Goal: Task Accomplishment & Management: Manage account settings

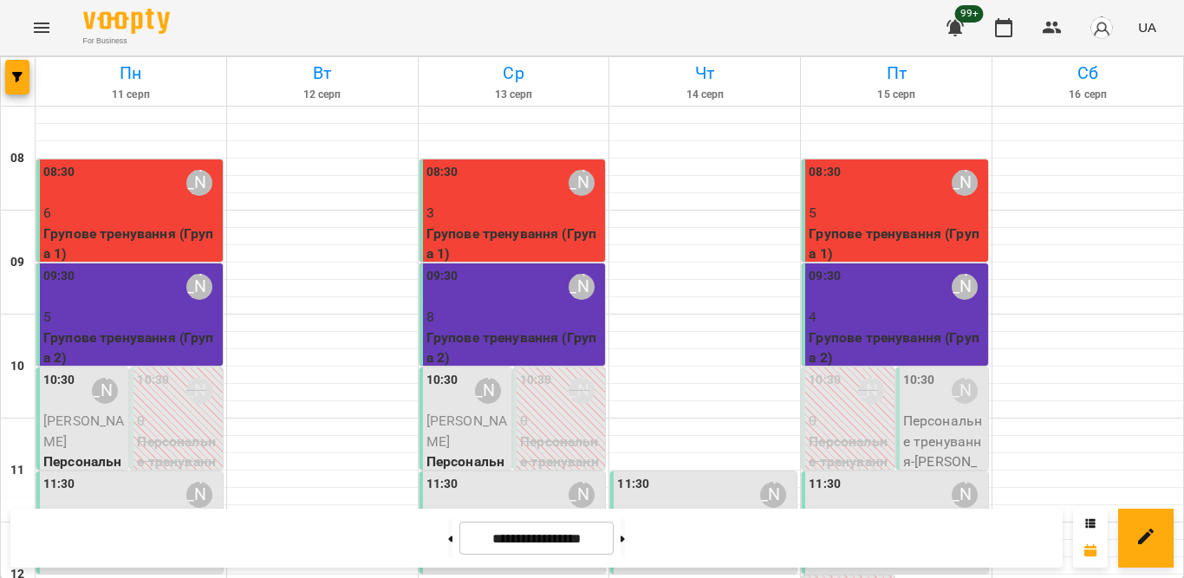
scroll to position [780, 0]
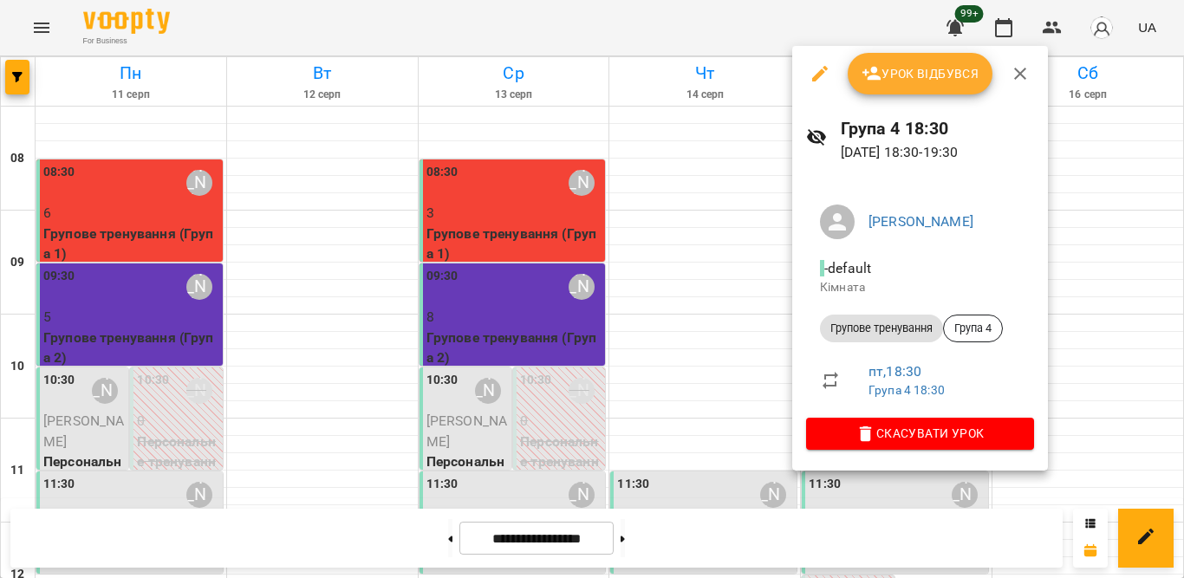
click at [1023, 66] on icon "button" at bounding box center [1020, 73] width 21 height 21
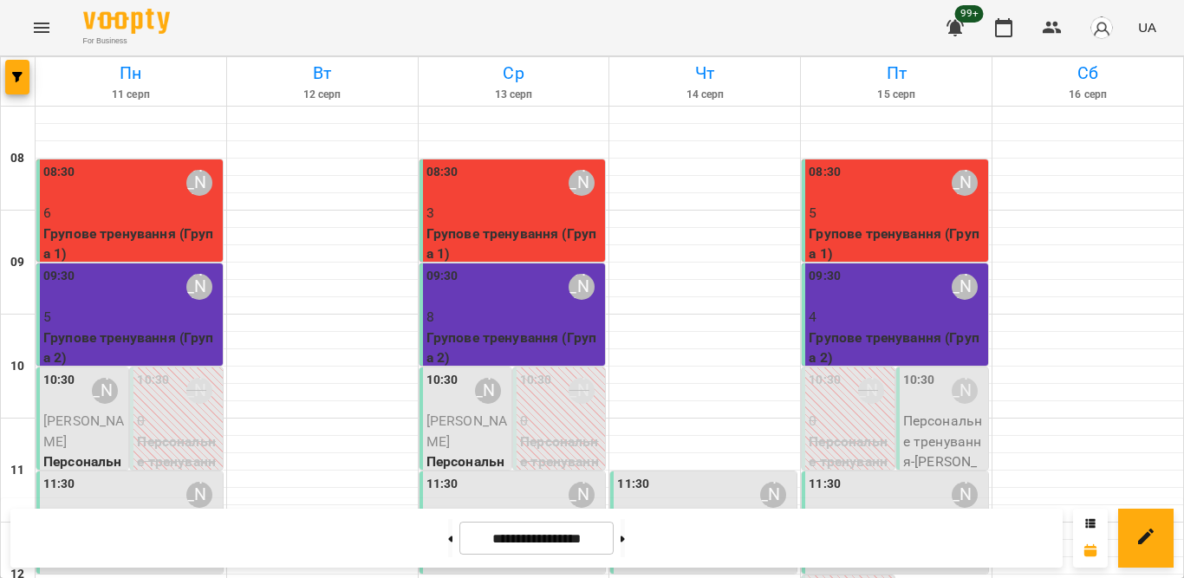
scroll to position [855, 0]
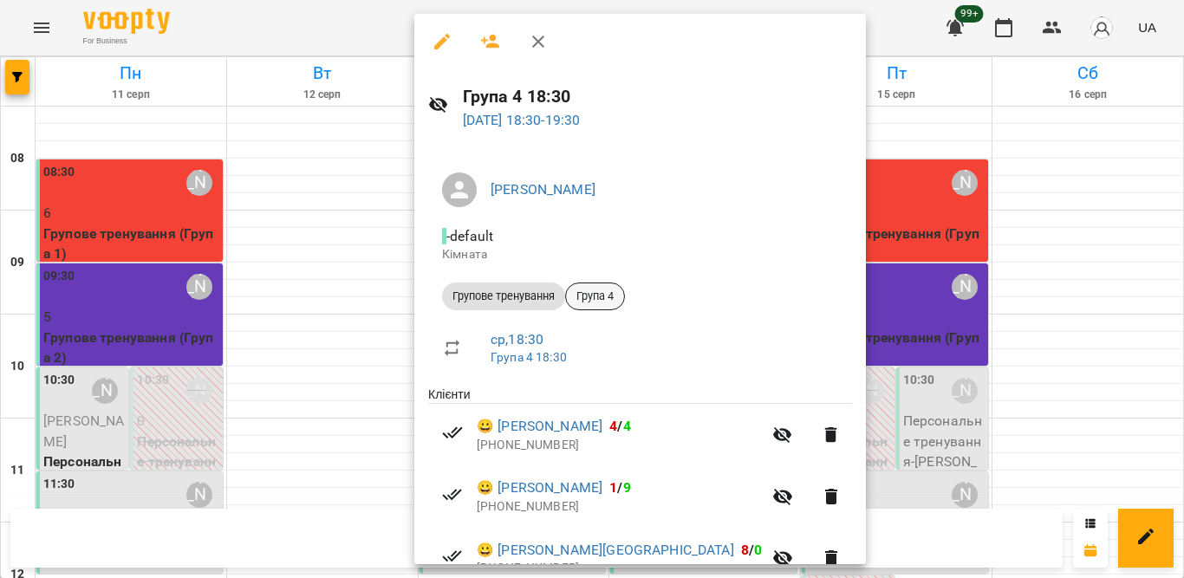
click at [595, 301] on span "Група 4" at bounding box center [595, 297] width 58 height 16
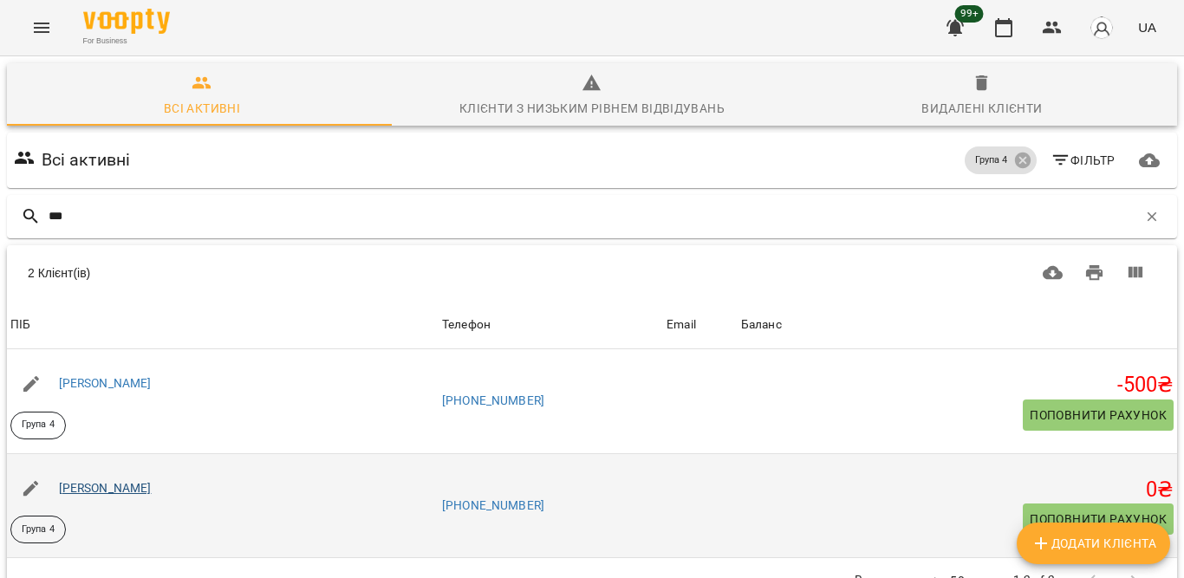
type input "***"
click at [103, 487] on link "[PERSON_NAME]" at bounding box center [105, 488] width 93 height 14
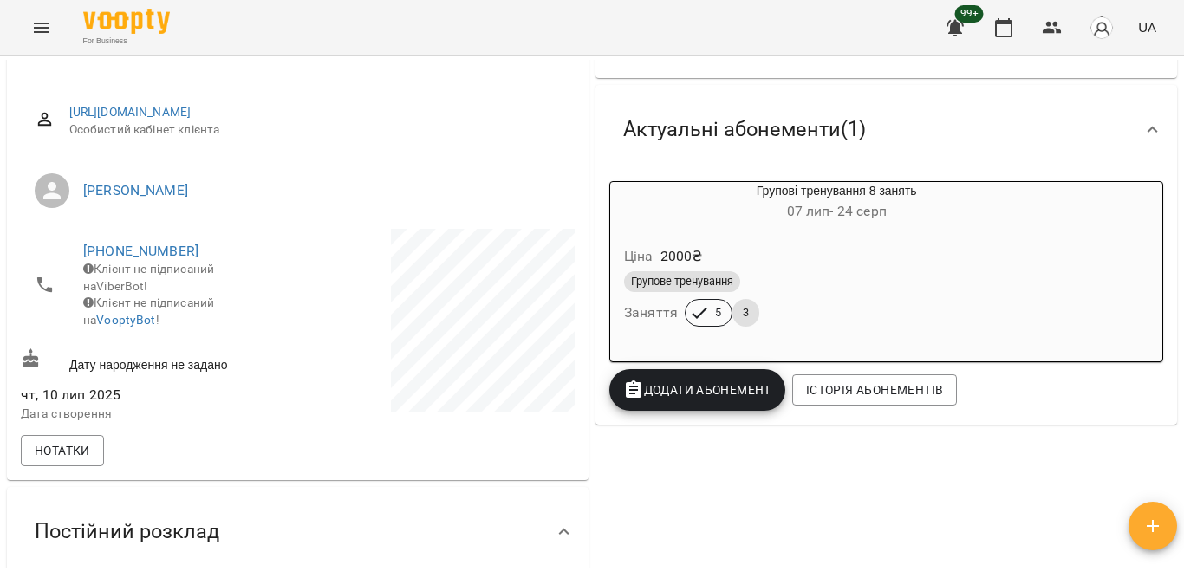
scroll to position [173, 0]
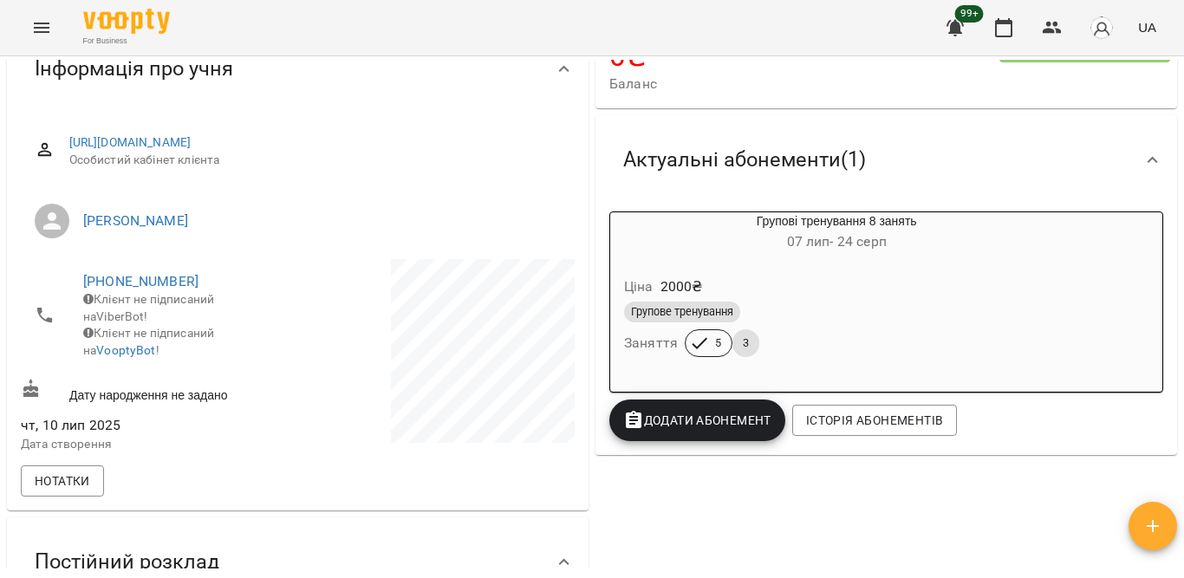
click at [840, 292] on div "Ціна 2000 ₴" at bounding box center [837, 286] width 432 height 31
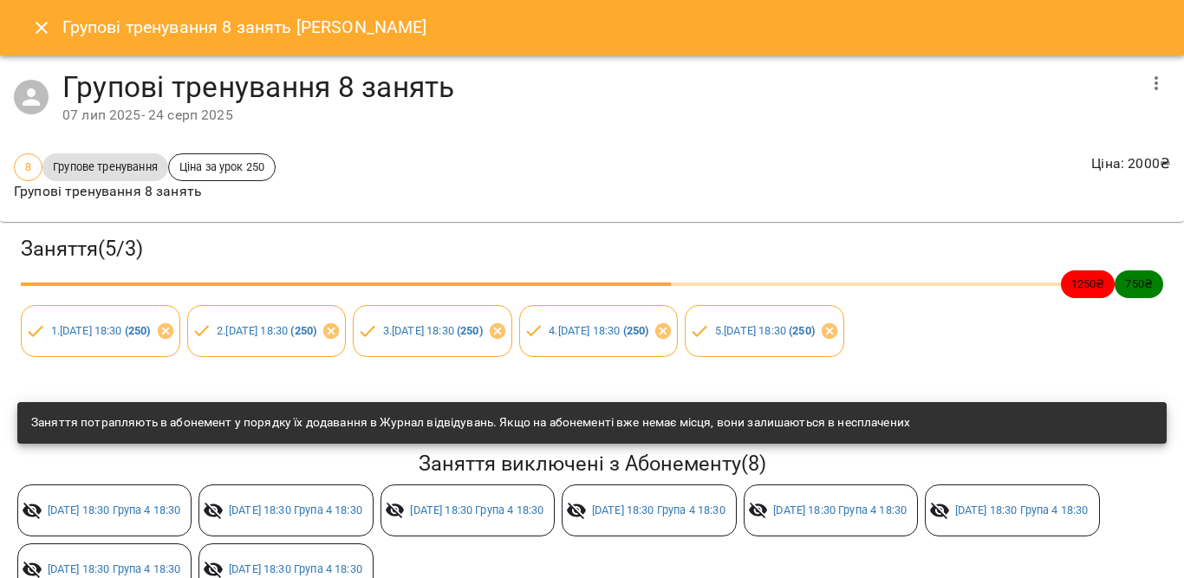
click at [1146, 75] on icon "button" at bounding box center [1156, 83] width 21 height 21
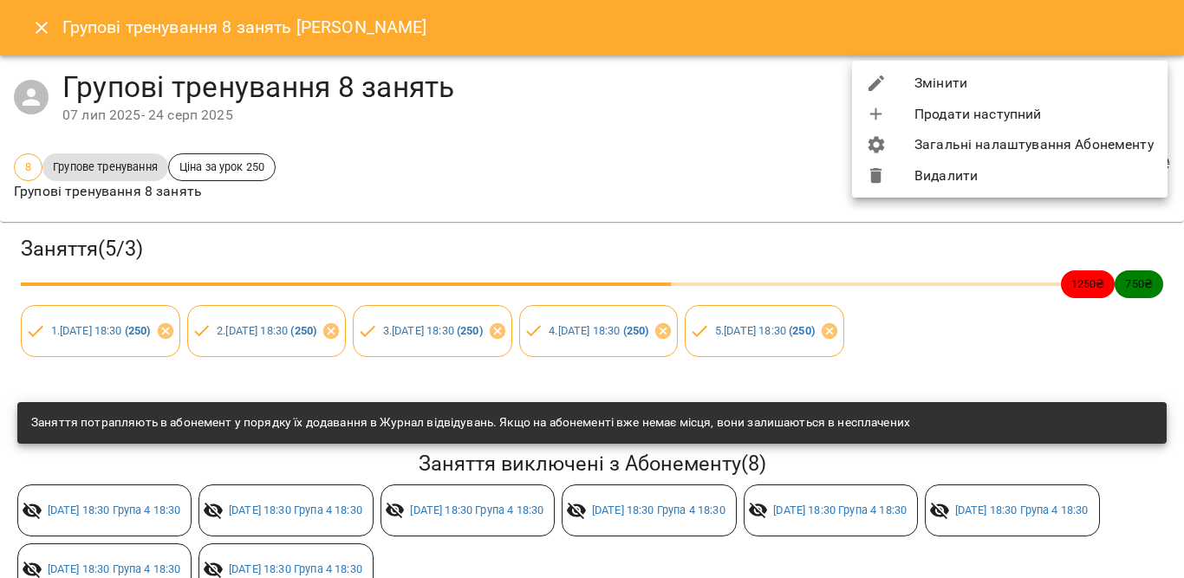
click at [982, 88] on li "Змінити" at bounding box center [1010, 83] width 316 height 31
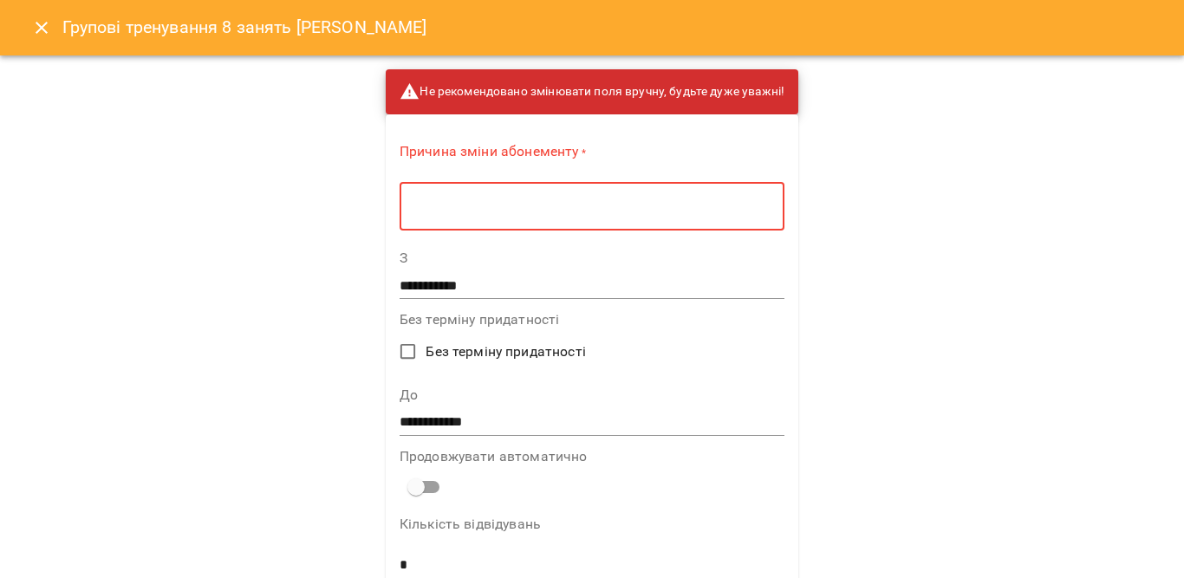
click at [640, 199] on textarea at bounding box center [592, 207] width 361 height 16
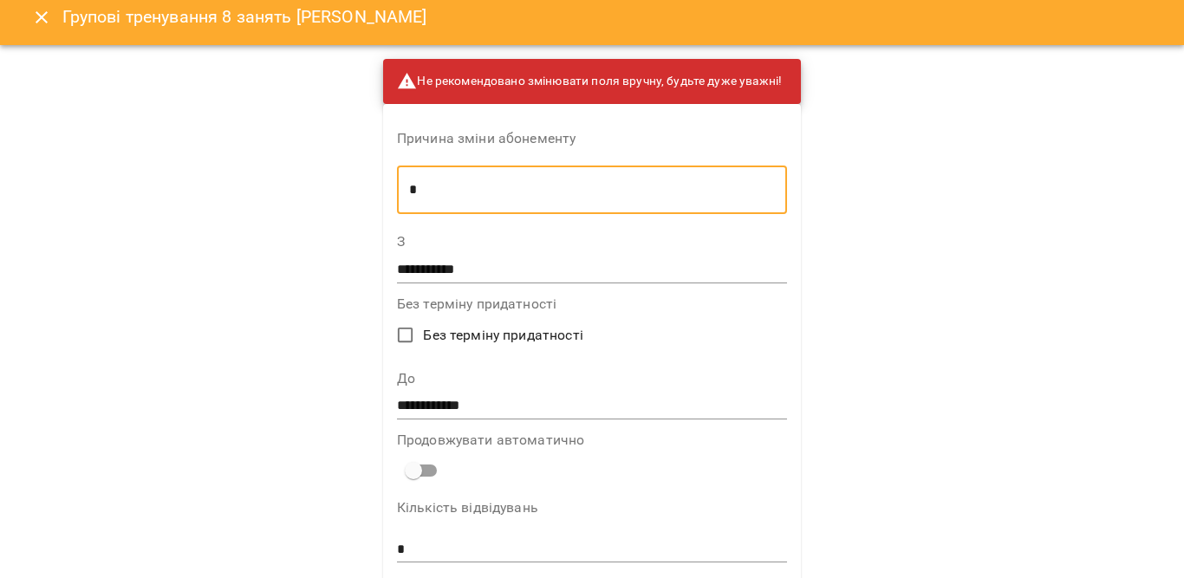
scroll to position [4, 0]
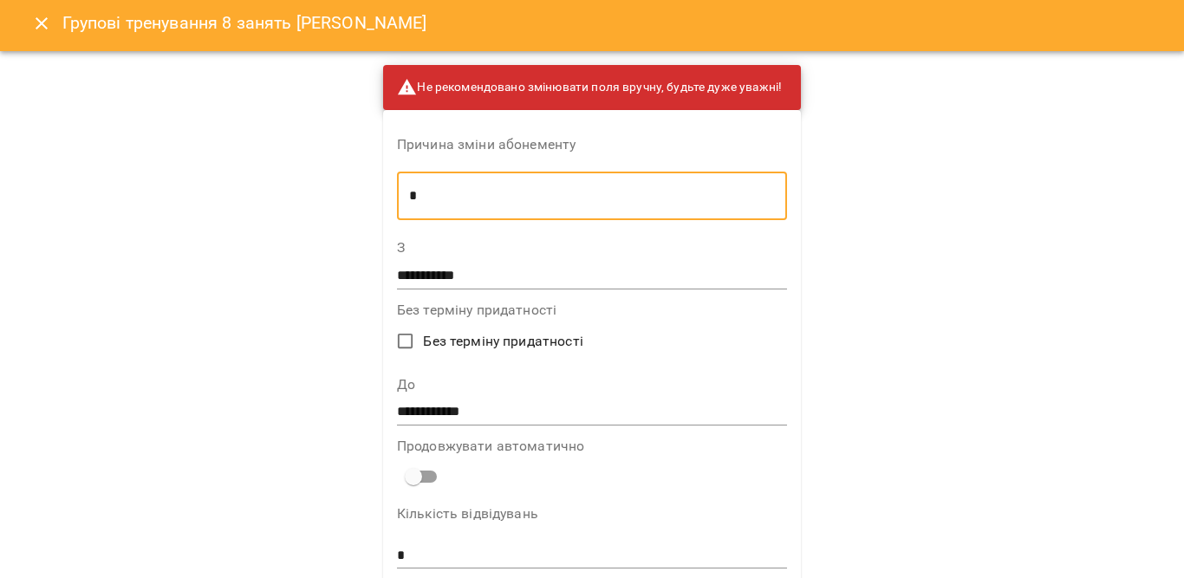
type textarea "*"
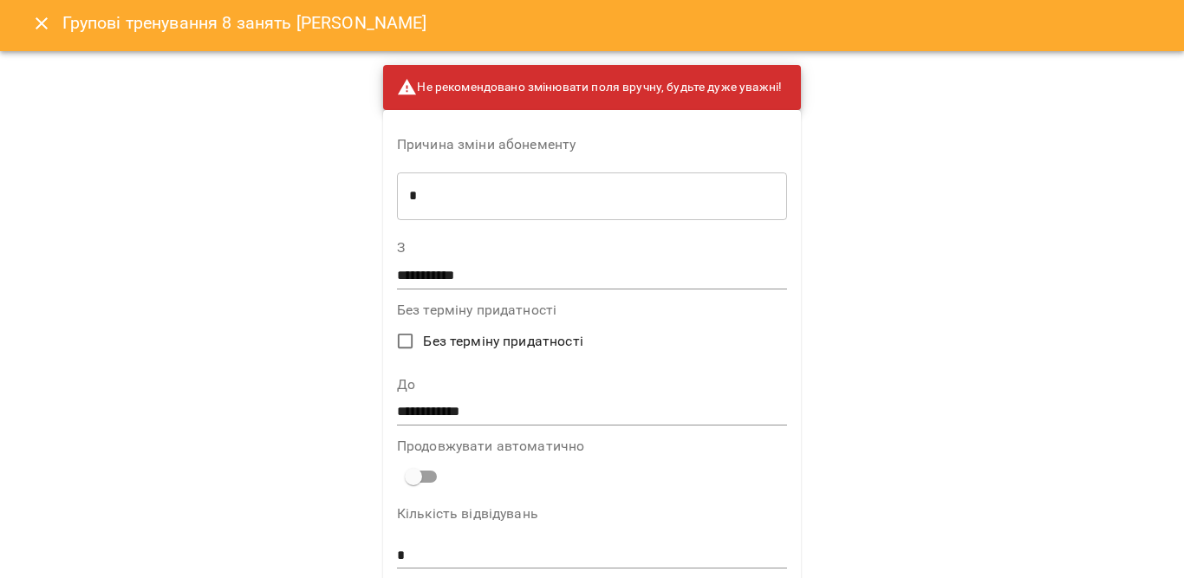
click at [440, 394] on div "**********" at bounding box center [592, 402] width 390 height 48
click at [440, 405] on input "**********" at bounding box center [592, 413] width 390 height 28
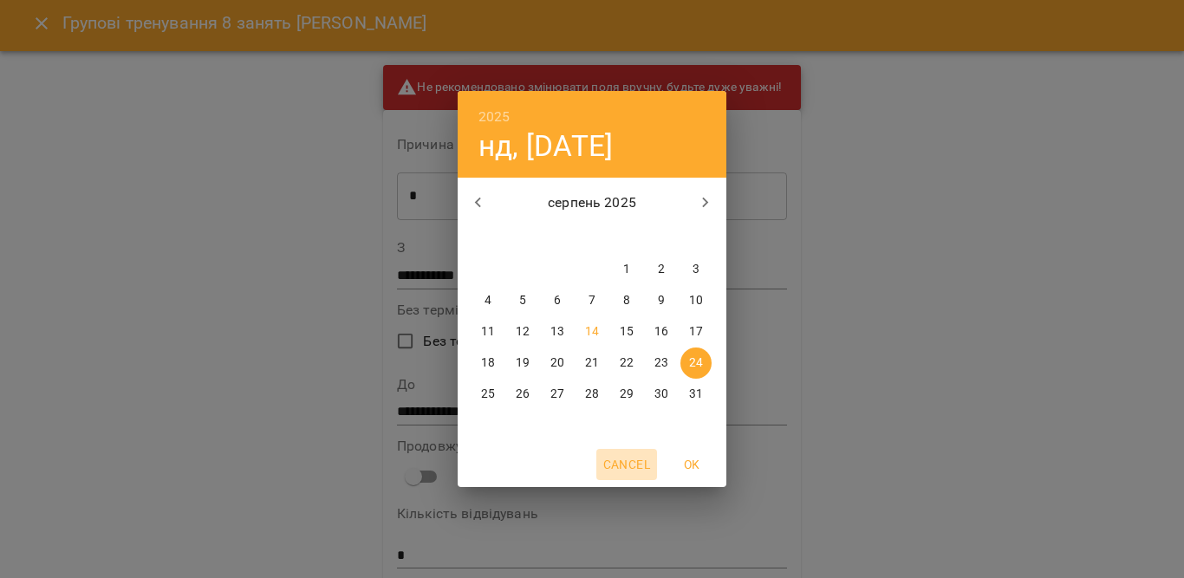
click at [642, 469] on span "Cancel" at bounding box center [626, 464] width 47 height 21
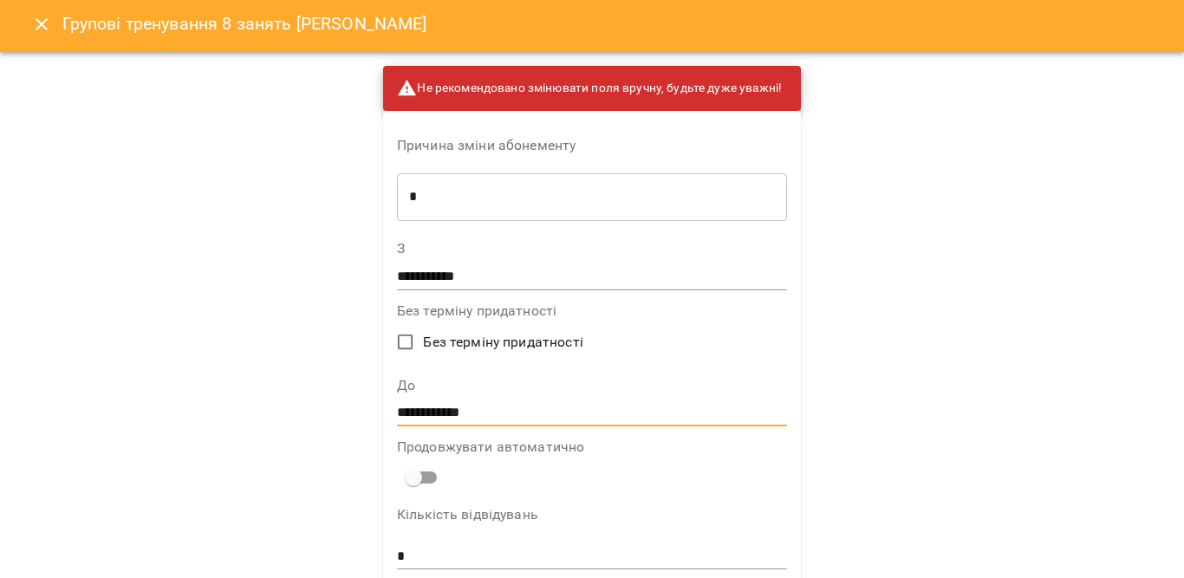
scroll to position [0, 0]
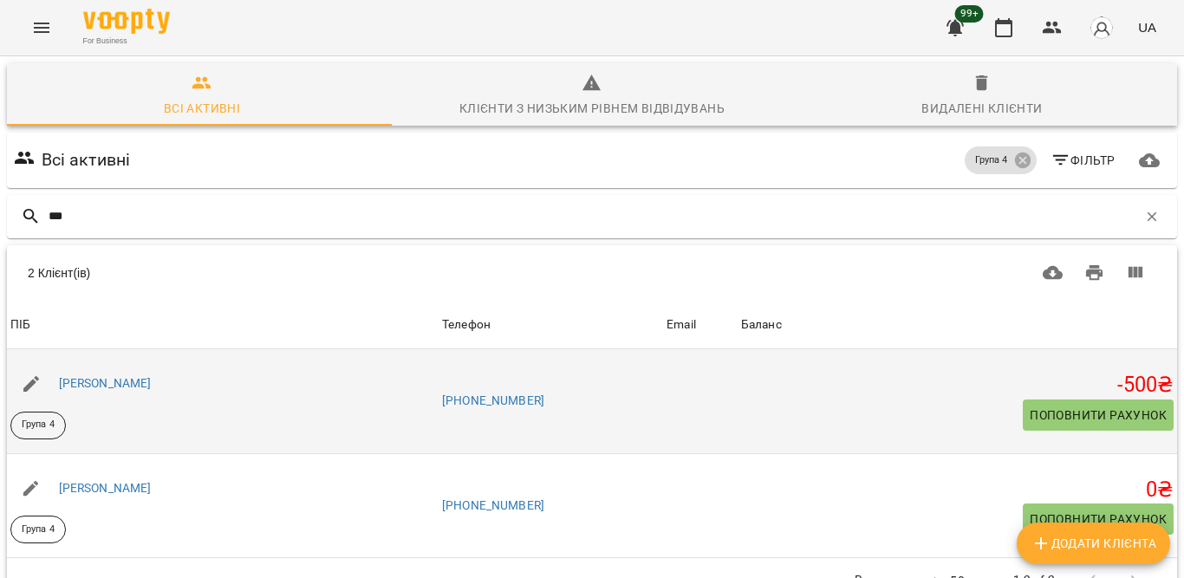
scroll to position [87, 0]
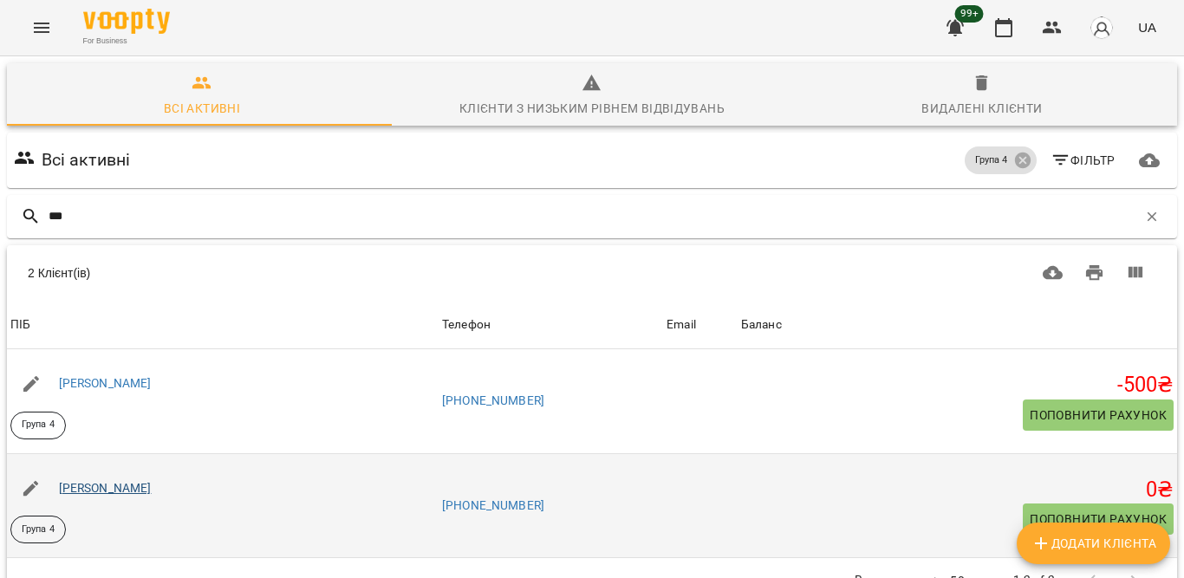
type input "***"
click at [87, 481] on link "[PERSON_NAME]" at bounding box center [105, 488] width 93 height 14
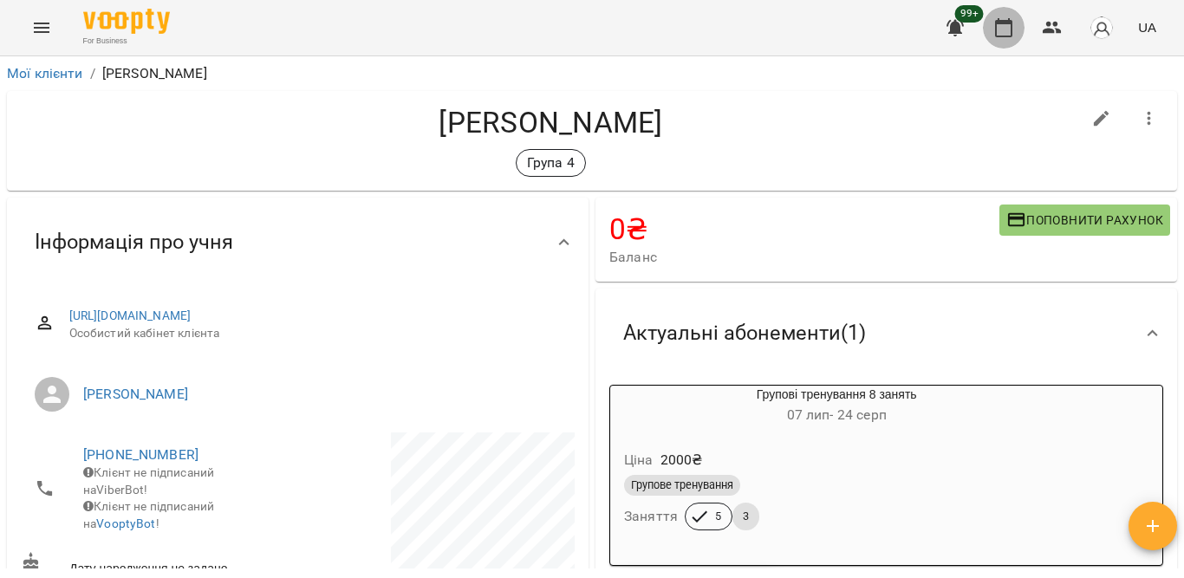
click at [1009, 29] on icon "button" at bounding box center [1004, 27] width 21 height 21
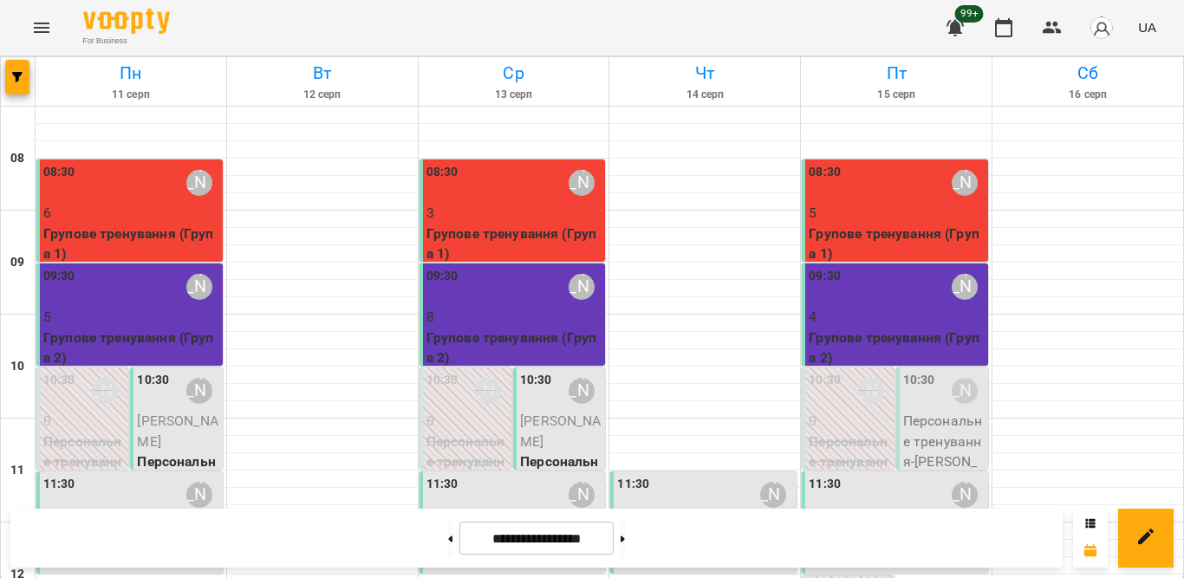
scroll to position [768, 0]
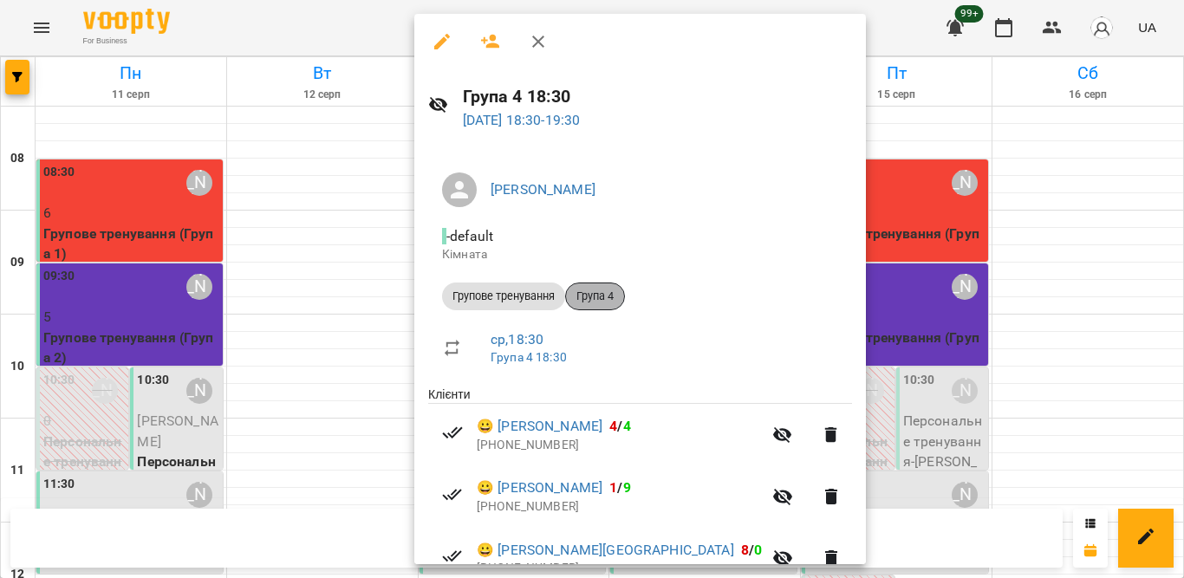
click at [601, 286] on div "Група 4" at bounding box center [595, 297] width 60 height 28
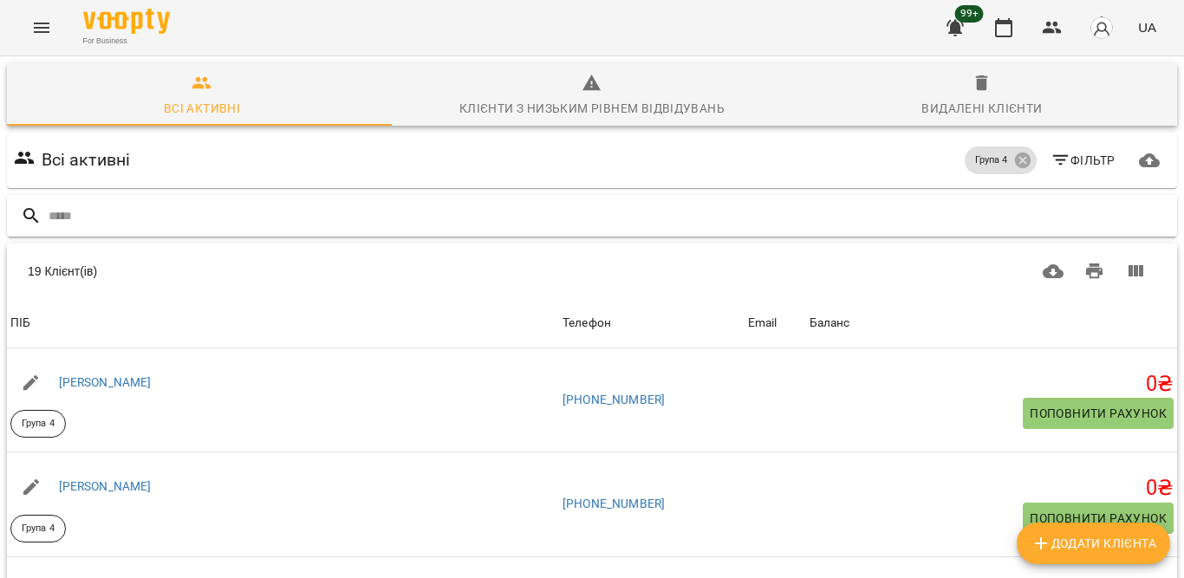
click at [801, 224] on input "text" at bounding box center [610, 216] width 1122 height 29
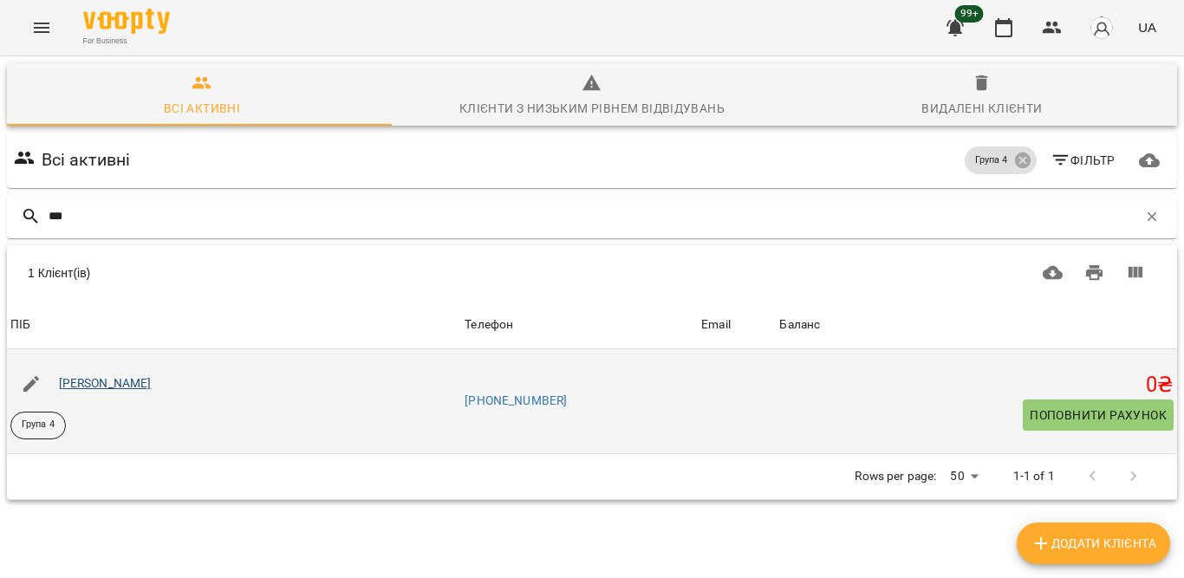
type input "***"
click at [113, 382] on link "[PERSON_NAME]" at bounding box center [105, 383] width 93 height 14
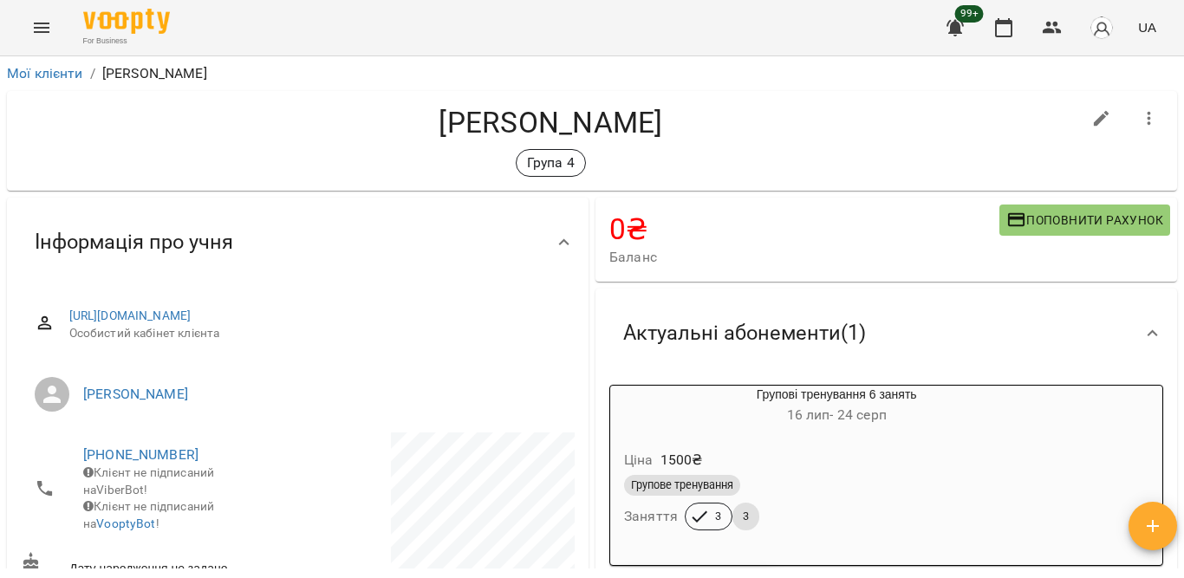
scroll to position [87, 0]
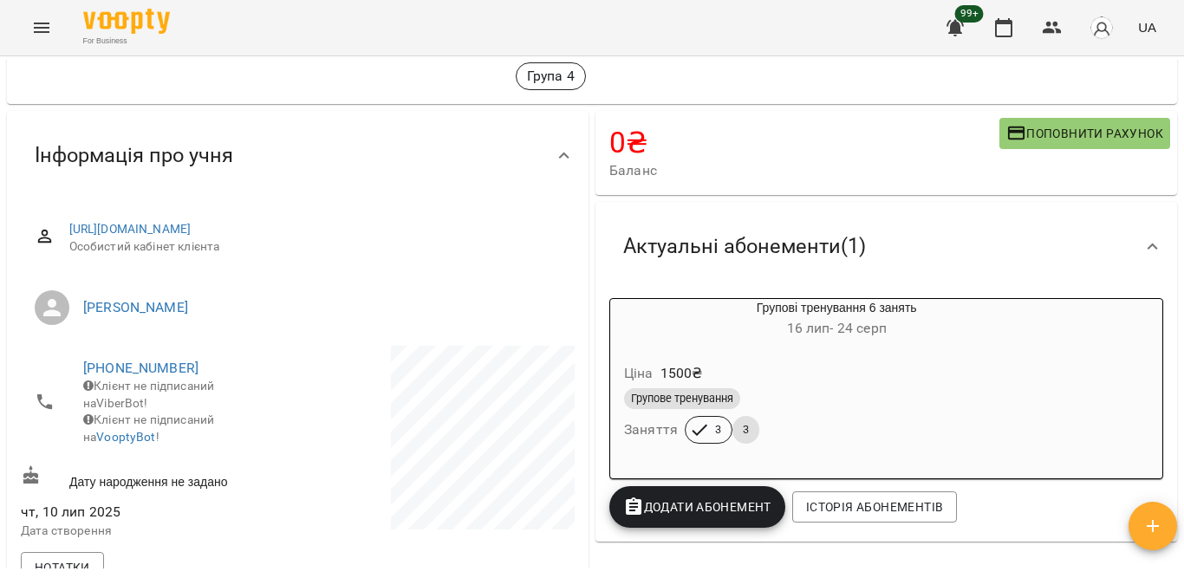
click at [946, 223] on div "Актуальні абонементи ( 1 )" at bounding box center [870, 246] width 523 height 55
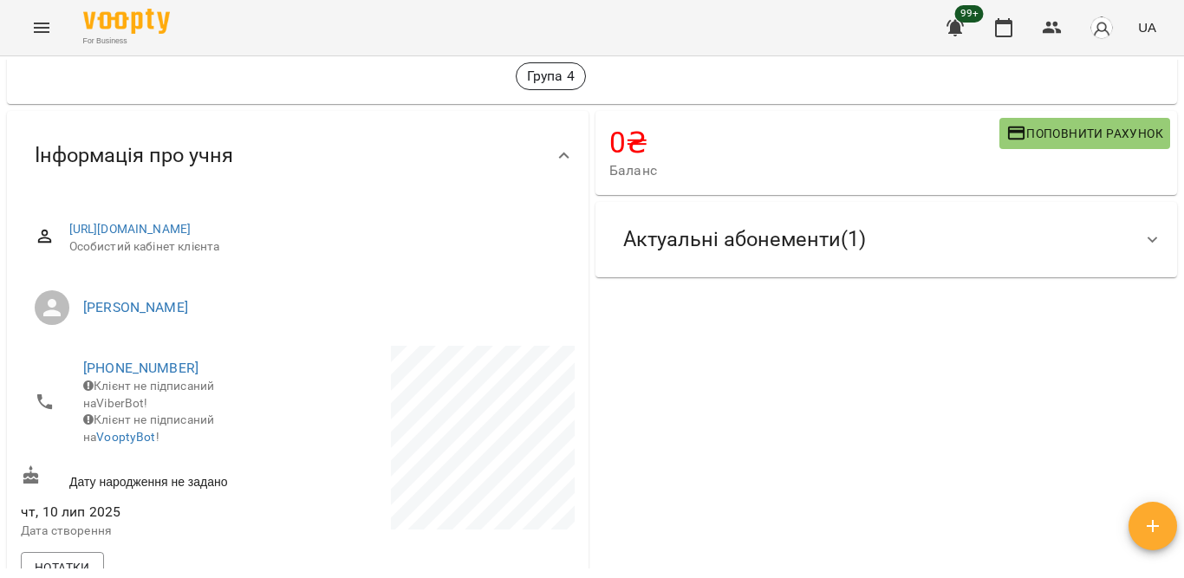
click at [842, 243] on span "Актуальні абонементи ( 1 )" at bounding box center [744, 239] width 243 height 27
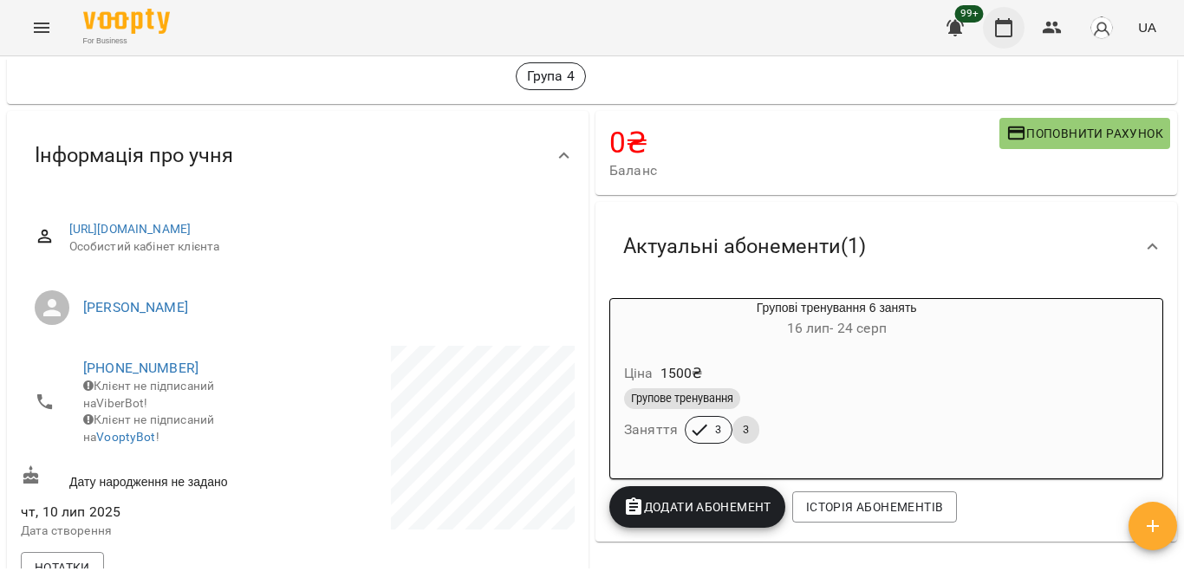
click at [1009, 26] on icon "button" at bounding box center [1004, 27] width 21 height 21
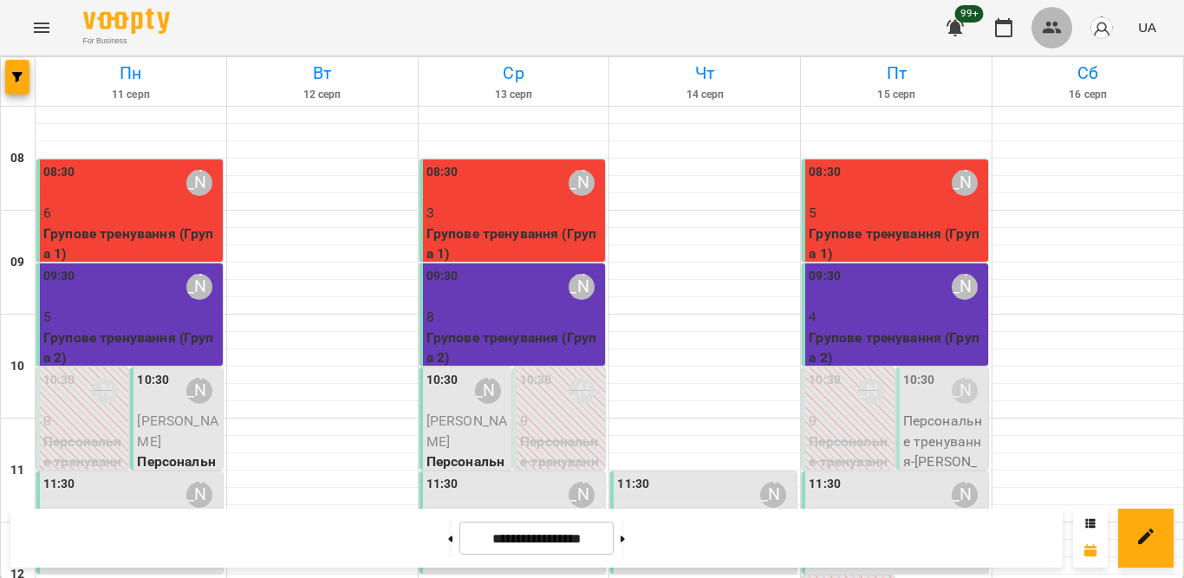
click at [1051, 32] on icon "button" at bounding box center [1052, 28] width 19 height 12
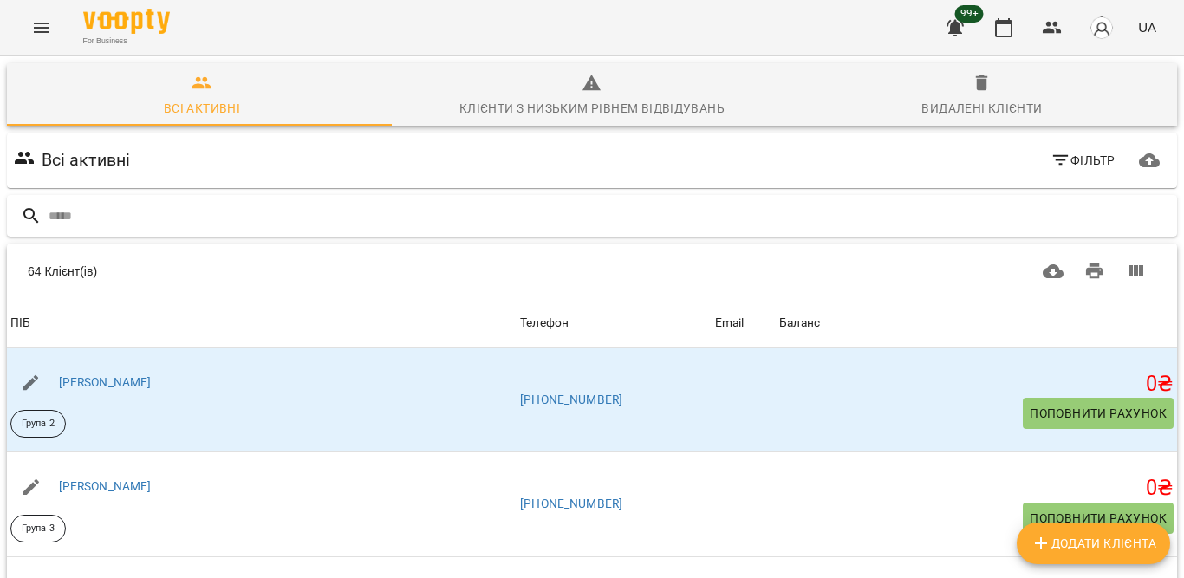
click at [336, 207] on input "text" at bounding box center [610, 216] width 1122 height 29
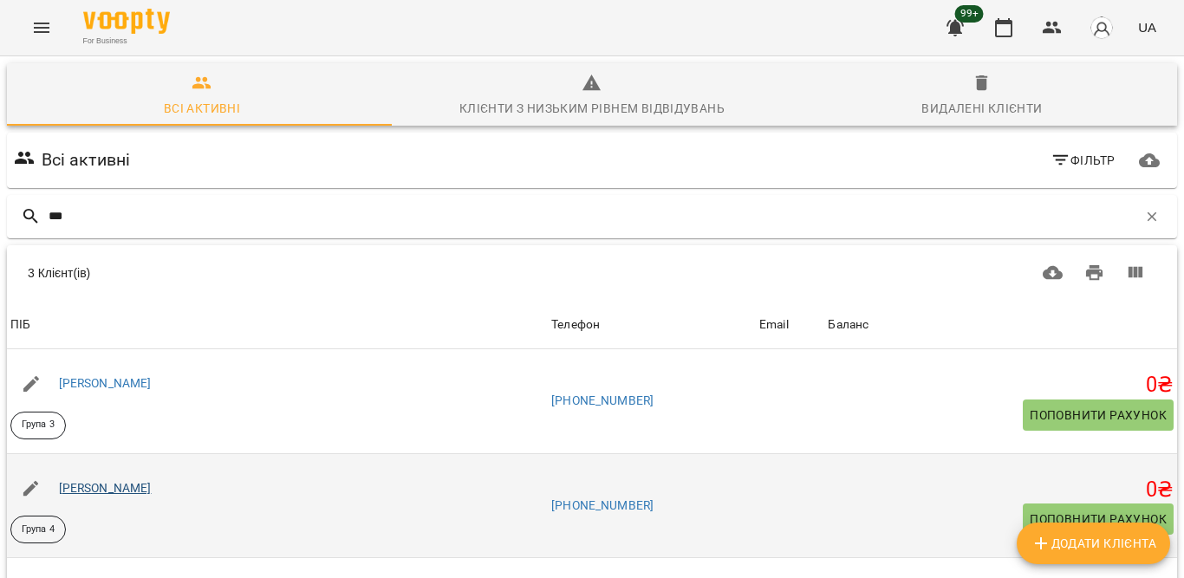
type input "***"
click at [72, 489] on link "[PERSON_NAME]" at bounding box center [105, 488] width 93 height 14
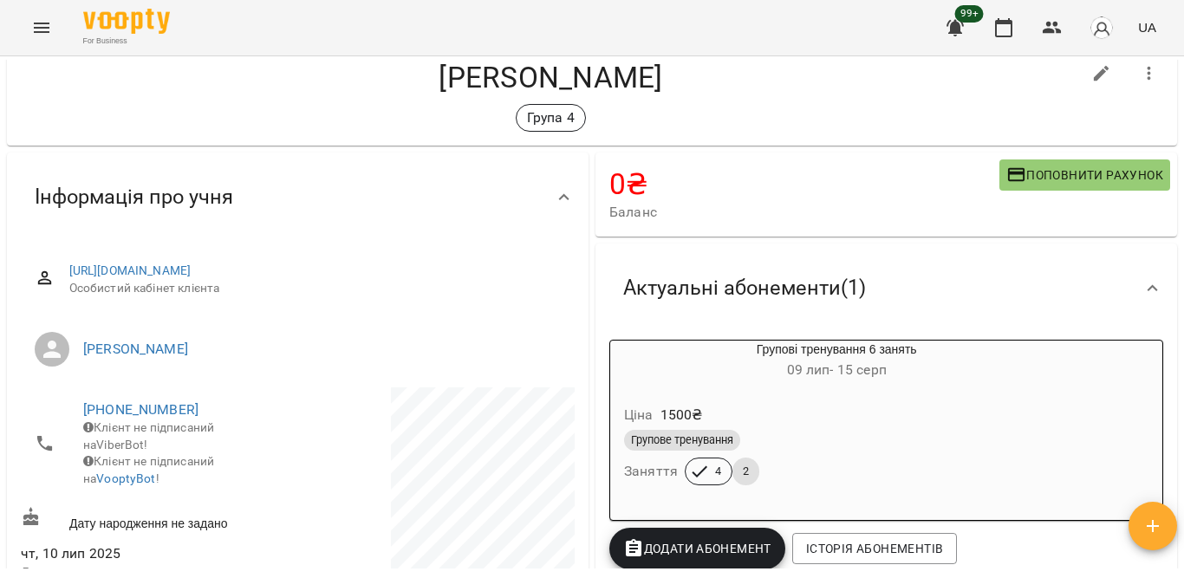
scroll to position [87, 0]
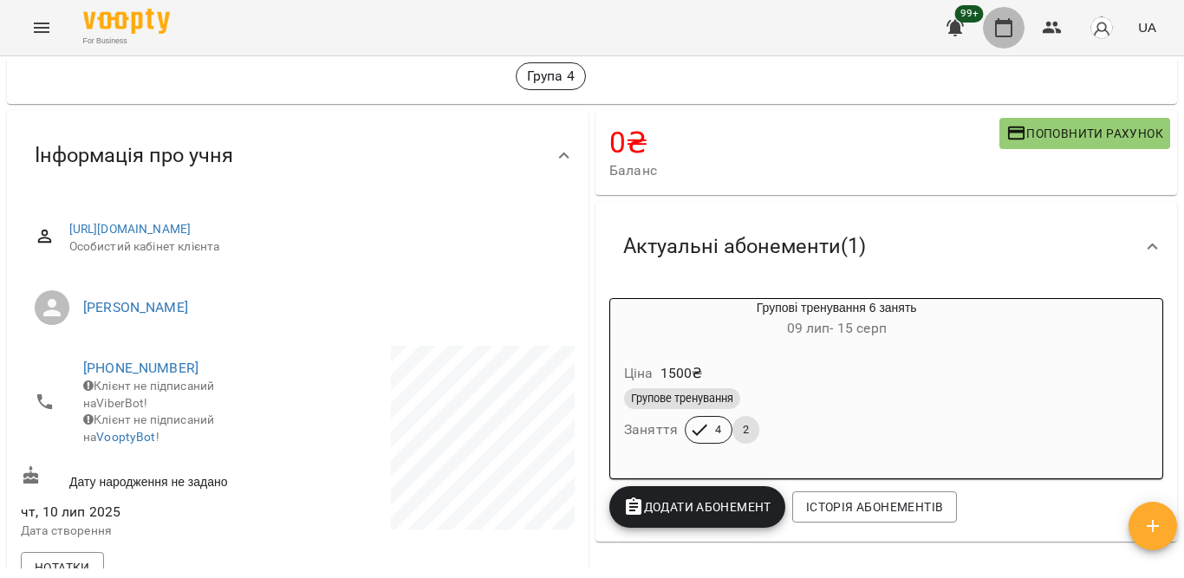
click at [1000, 28] on icon "button" at bounding box center [1004, 27] width 21 height 21
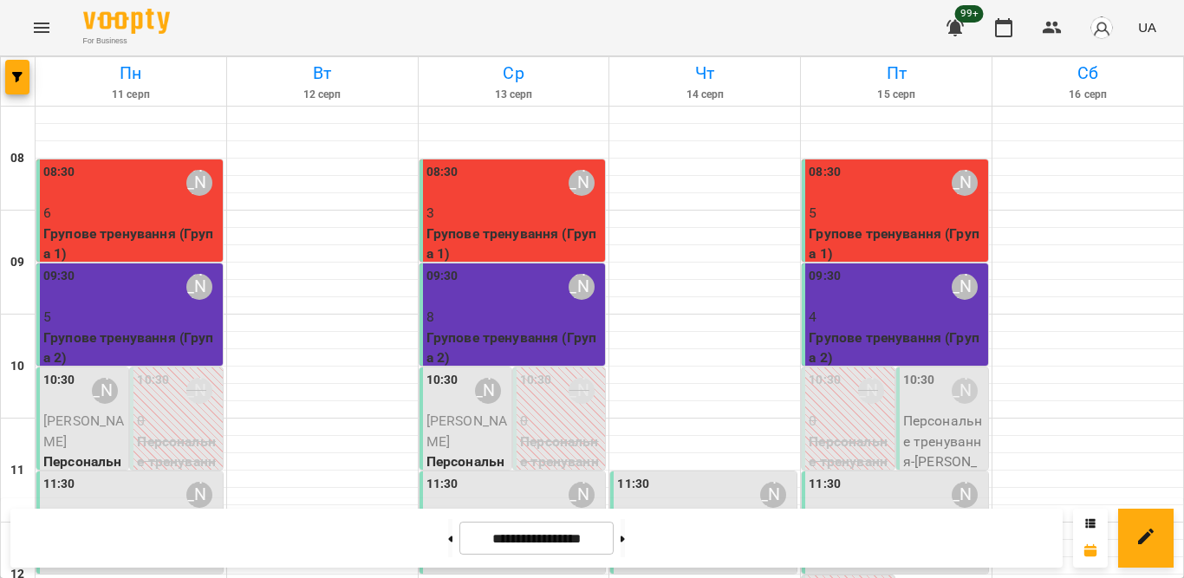
scroll to position [855, 0]
